Goal: Answer question/provide support

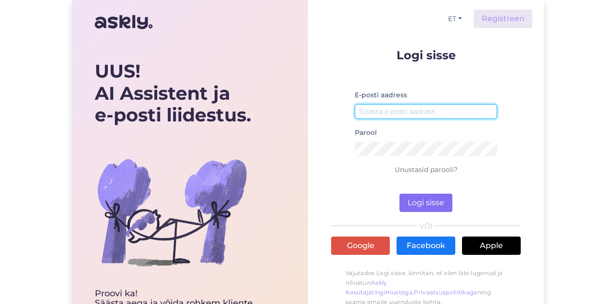
type input "[EMAIL_ADDRESS][DOMAIN_NAME]"
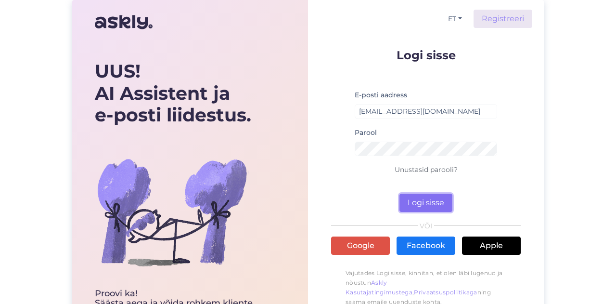
click at [431, 201] on button "Logi sisse" at bounding box center [425, 202] width 53 height 18
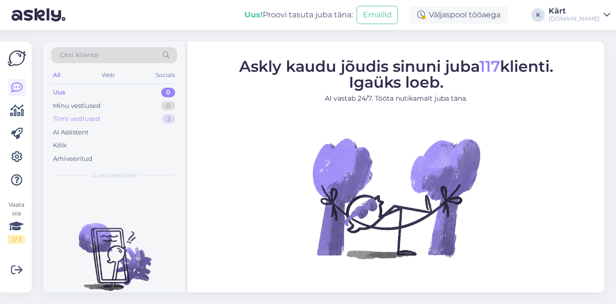
click at [101, 119] on div "Tiimi vestlused 3" at bounding box center [114, 118] width 126 height 13
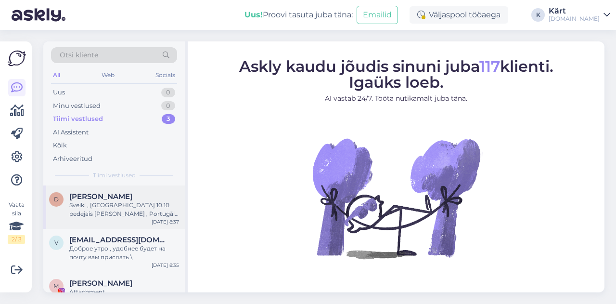
scroll to position [13, 0]
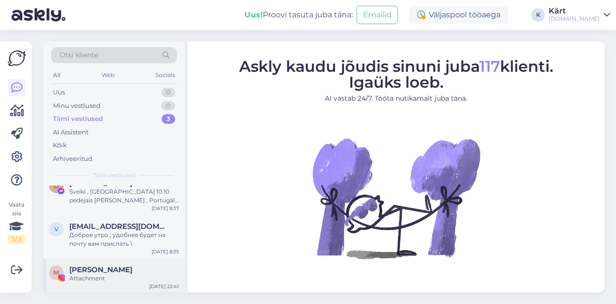
click at [104, 274] on div "Attachment" at bounding box center [124, 278] width 110 height 9
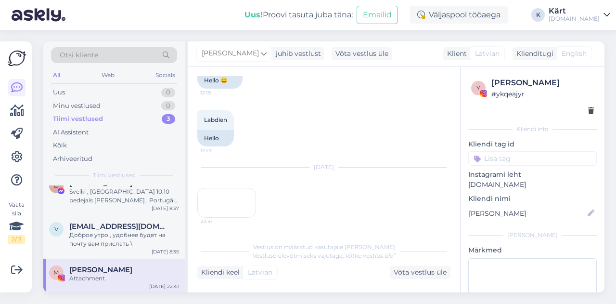
scroll to position [161, 0]
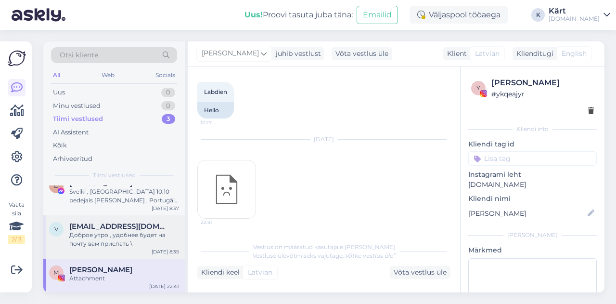
click at [128, 228] on span "[EMAIL_ADDRESS][DOMAIN_NAME]" at bounding box center [119, 226] width 100 height 9
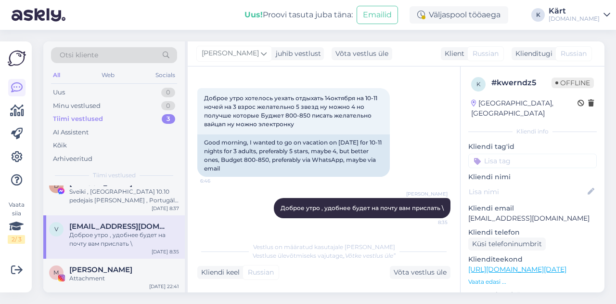
scroll to position [0, 0]
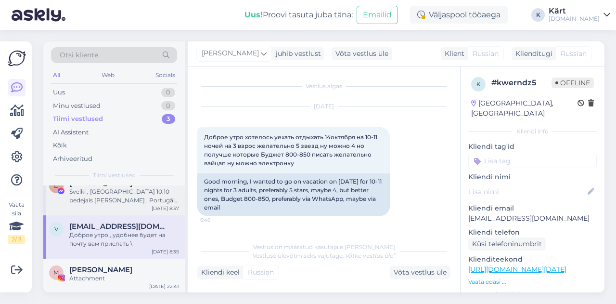
click at [106, 194] on div "Sveiki , [GEOGRAPHIC_DATA] 10.10 pedejais [PERSON_NAME] , Portugāle no 7.11 sāk…" at bounding box center [124, 195] width 110 height 17
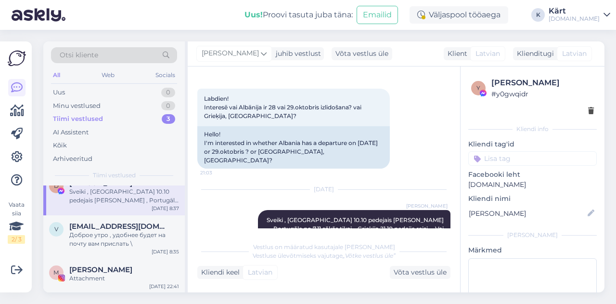
scroll to position [59, 0]
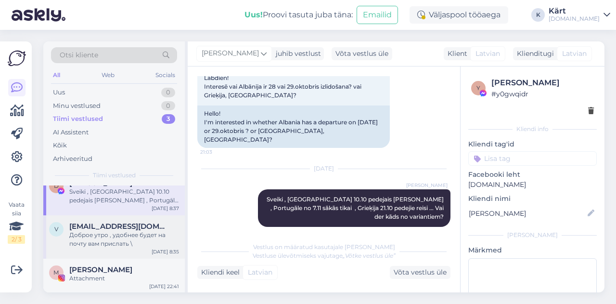
click at [87, 222] on span "[EMAIL_ADDRESS][DOMAIN_NAME]" at bounding box center [119, 226] width 100 height 9
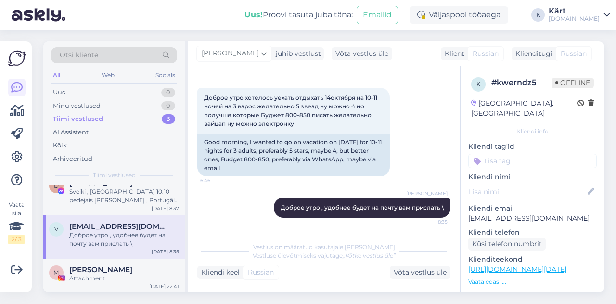
scroll to position [39, 0]
click at [113, 267] on div "[PERSON_NAME]" at bounding box center [124, 269] width 110 height 9
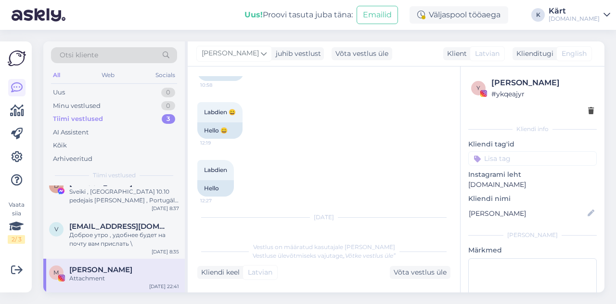
scroll to position [161, 0]
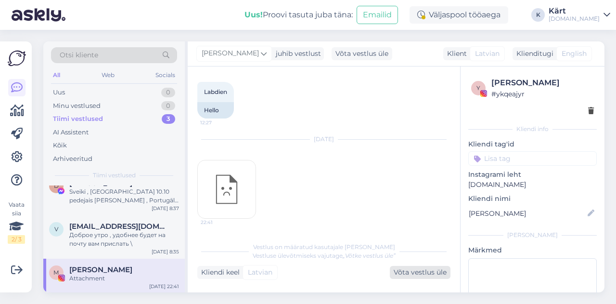
click at [422, 271] on div "Võta vestlus üle" at bounding box center [420, 272] width 61 height 13
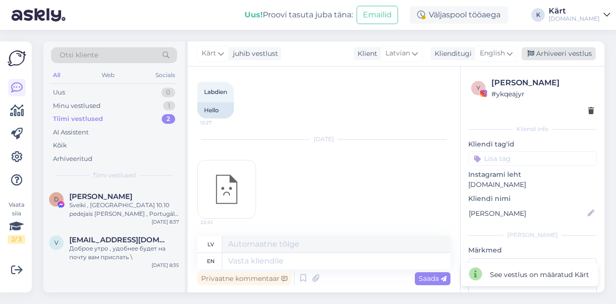
click at [563, 53] on div "Arhiveeri vestlus" at bounding box center [559, 53] width 74 height 13
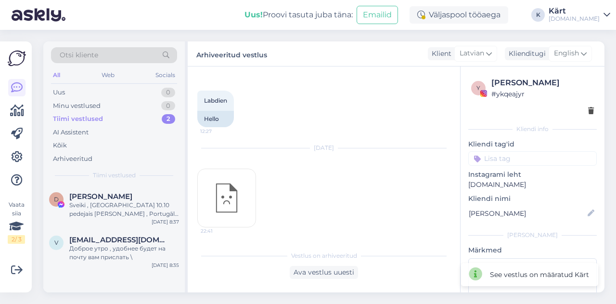
click at [593, 13] on div "Kärt" at bounding box center [574, 11] width 51 height 8
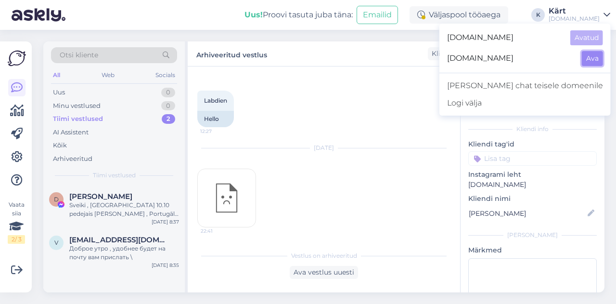
click at [592, 55] on button "Ava" at bounding box center [592, 58] width 21 height 15
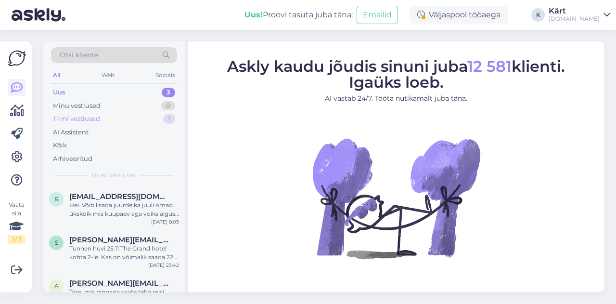
click at [105, 117] on div "Tiimi vestlused 1" at bounding box center [114, 118] width 126 height 13
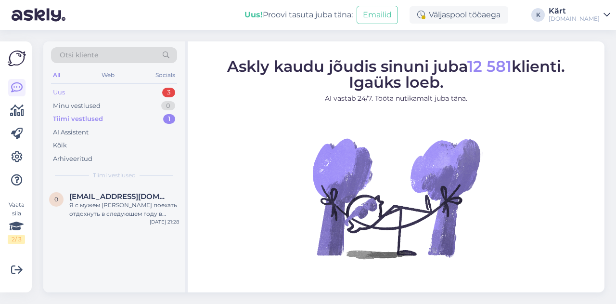
click at [114, 85] on div "Otsi kliente All Web Socials Uus 3 Minu vestlused 0 Tiimi vestlused 1 AI Assist…" at bounding box center [114, 113] width 142 height 144
click at [100, 93] on div "Uus 3" at bounding box center [114, 92] width 126 height 13
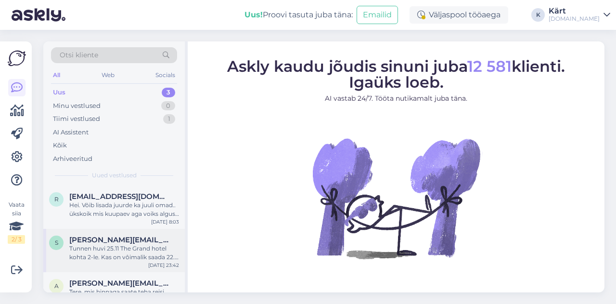
scroll to position [22, 0]
